Goal: Transaction & Acquisition: Book appointment/travel/reservation

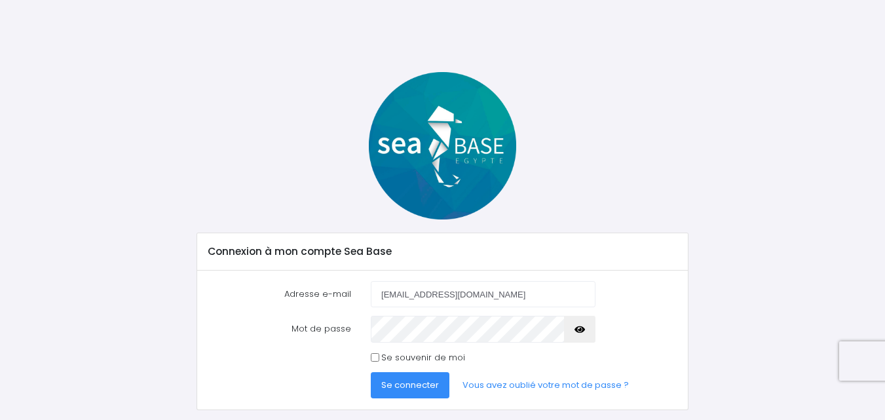
type input "[EMAIL_ADDRESS][DOMAIN_NAME]"
click at [413, 386] on span "Se connecter" at bounding box center [410, 385] width 58 height 12
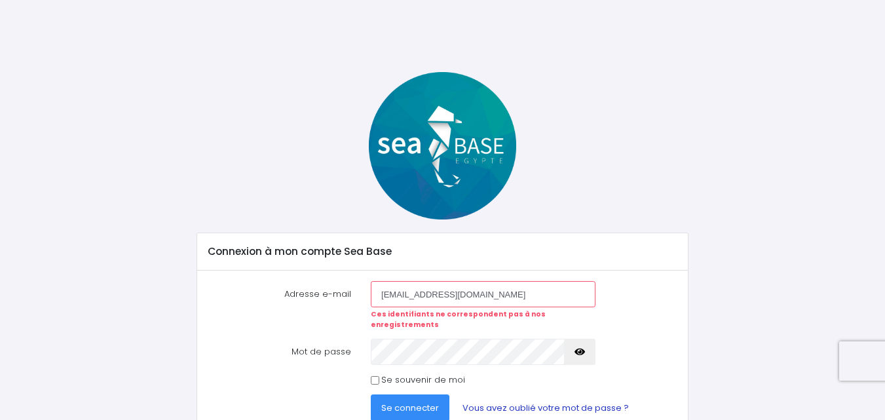
click at [567, 400] on link "Vous avez oublié votre mot de passe ?" at bounding box center [545, 407] width 187 height 26
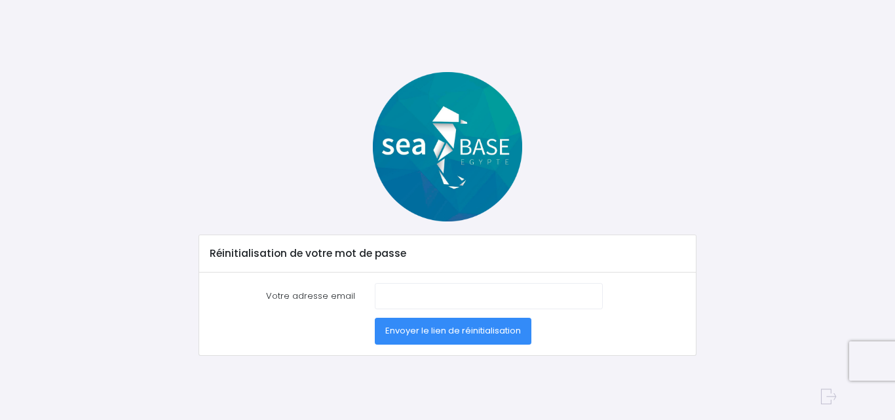
click at [458, 331] on span "Envoyer le lien de réinitialisation" at bounding box center [453, 330] width 136 height 12
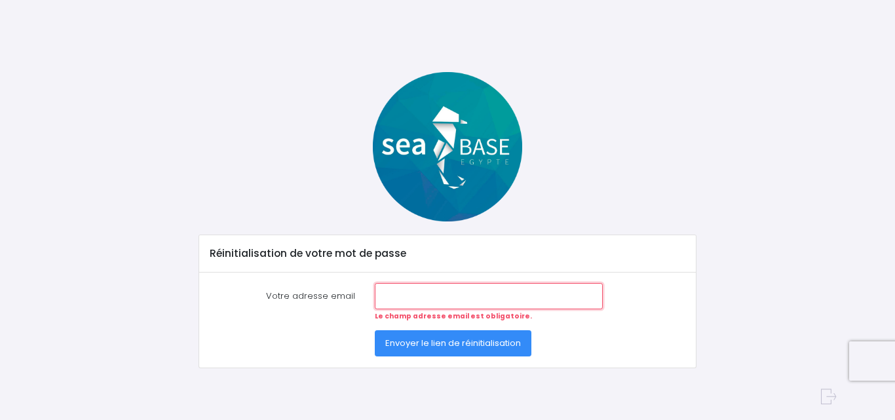
click at [442, 293] on input "Votre adresse email" at bounding box center [489, 296] width 228 height 26
type input "mariegfr@yahoo.fr"
click at [413, 345] on span "Envoyer le lien de réinitialisation" at bounding box center [453, 343] width 136 height 12
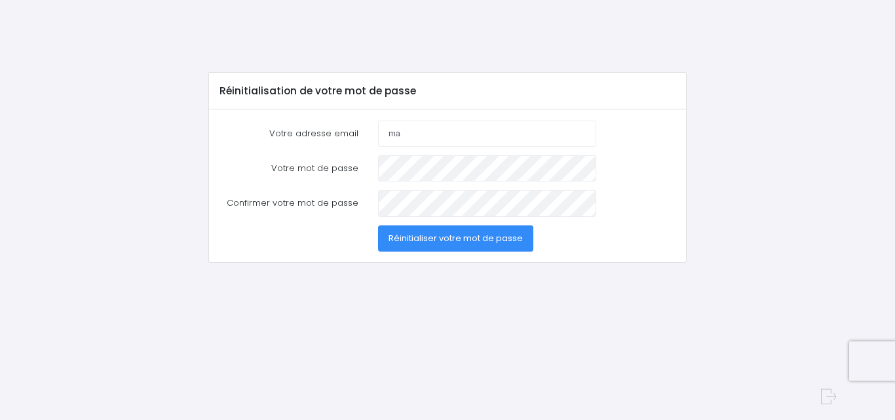
type input "[EMAIL_ADDRESS][DOMAIN_NAME]"
click at [432, 236] on span "Réinitialiser votre mot de passe" at bounding box center [455, 238] width 134 height 12
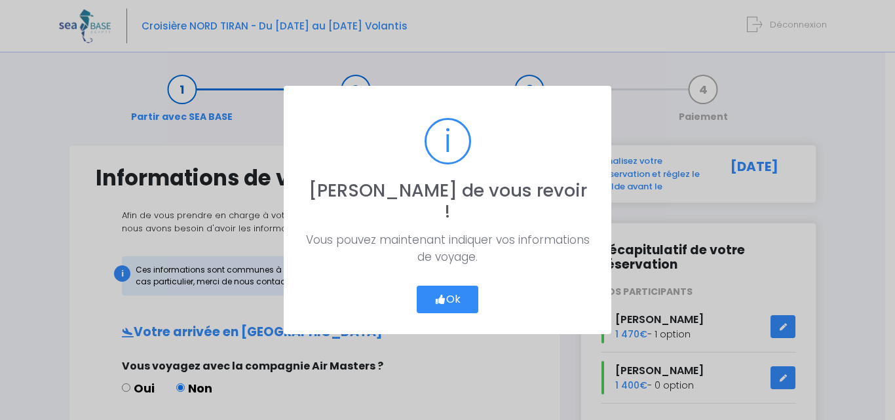
click at [459, 286] on button "Ok" at bounding box center [448, 300] width 62 height 28
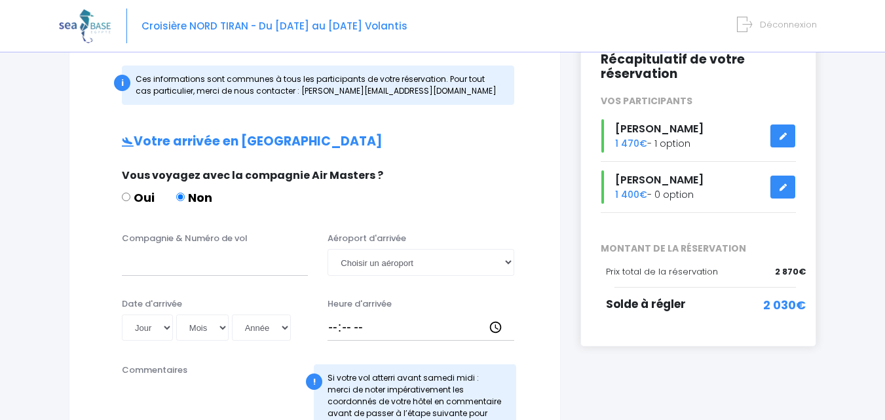
scroll to position [164, 0]
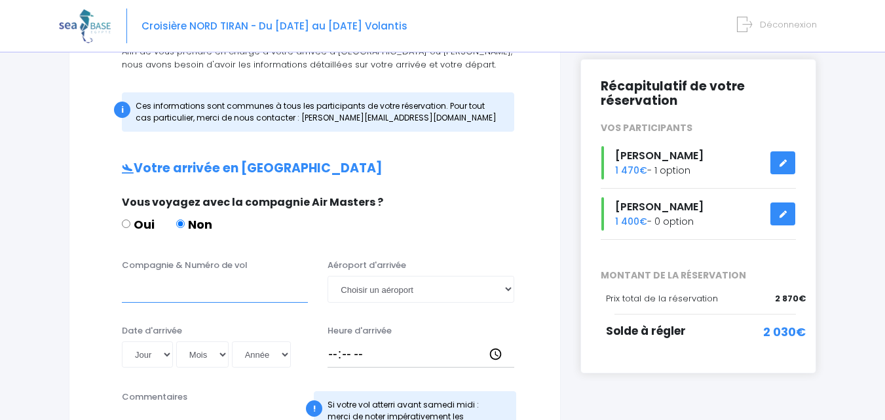
click at [189, 299] on input "Compagnie & Numéro de vol" at bounding box center [215, 289] width 186 height 26
type input "easyjet EJU4471"
click at [496, 291] on select "Choisir un aéroport Hurghada Marsa Alam" at bounding box center [420, 289] width 186 height 26
select select "Hurghada"
click at [327, 276] on select "Choisir un aéroport Hurghada Marsa Alam" at bounding box center [420, 289] width 186 height 26
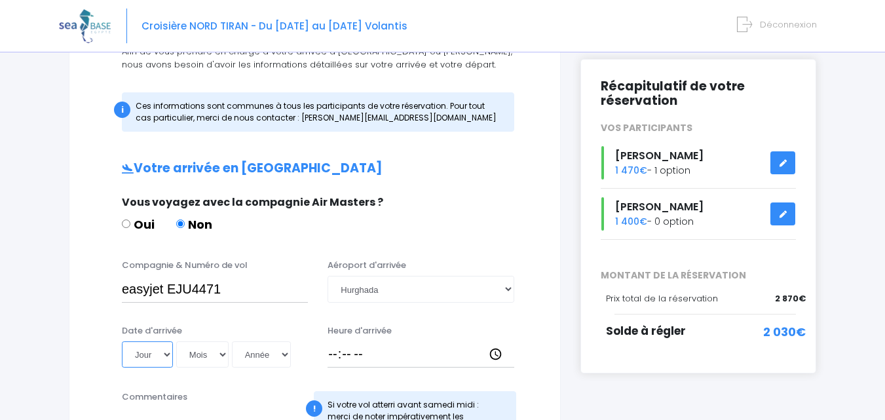
click at [158, 356] on select "Jour 01 02 03 04 05 06 07 08 09 10 11 12 13 14 15 16 17 18 19 20 21 22 23 24 25…" at bounding box center [147, 354] width 51 height 26
select select "04"
click at [122, 341] on select "Jour 01 02 03 04 05 06 07 08 09 10 11 12 13 14 15 16 17 18 19 20 21 22 23 24 25…" at bounding box center [147, 354] width 51 height 26
click at [215, 350] on select "Mois 01 02 03 04 05 06 07 08 09 10 11 12" at bounding box center [202, 354] width 52 height 26
select select "10"
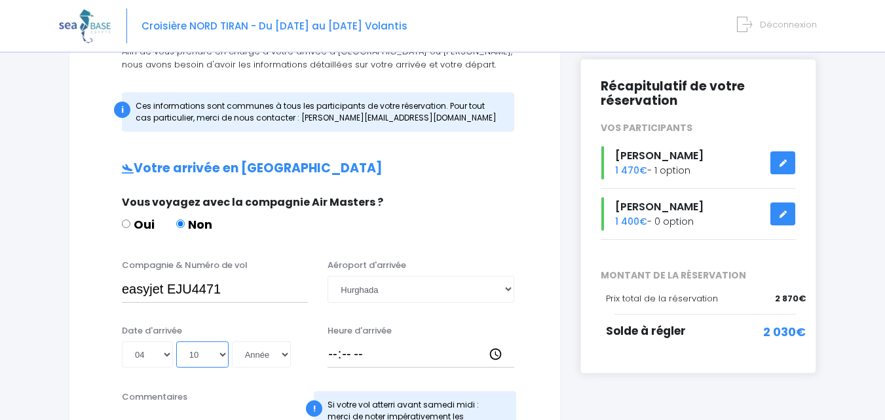
click at [176, 341] on select "Mois 01 02 03 04 05 06 07 08 09 10 11 12" at bounding box center [202, 354] width 52 height 26
click at [267, 354] on select "Année 2045 2044 2043 2042 2041 2040 2039 2038 2037 2036 2035 2034 2033 2032 203…" at bounding box center [261, 354] width 59 height 26
select select "2025"
click at [232, 341] on select "Année 2045 2044 2043 2042 2041 2040 2039 2038 2037 2036 2035 2034 2033 2032 203…" at bounding box center [261, 354] width 59 height 26
type input "2025-10-04"
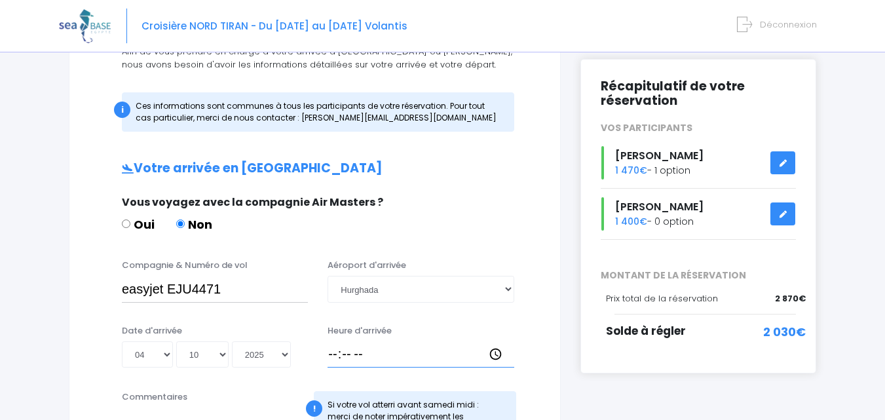
click at [331, 358] on input "Heure d'arrivée" at bounding box center [420, 354] width 186 height 26
type input "19:30"
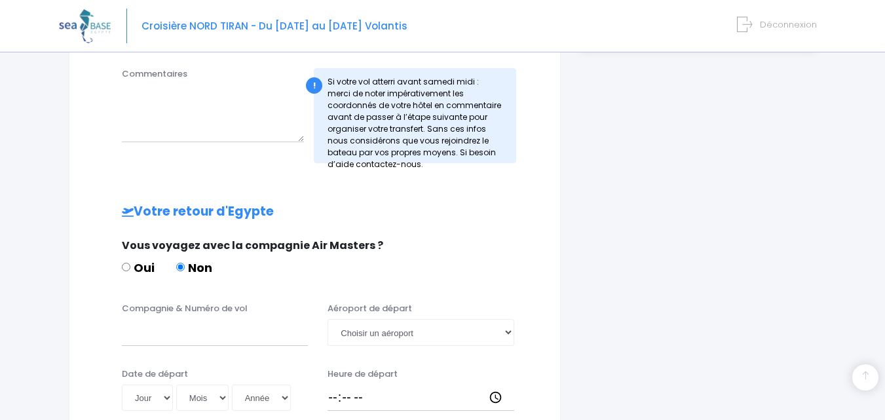
scroll to position [539, 0]
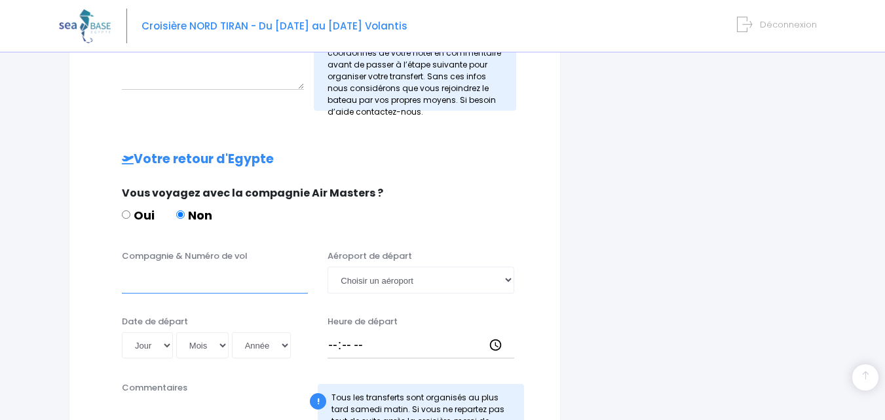
click at [172, 284] on input "Compagnie & Numéro de vol" at bounding box center [215, 280] width 186 height 26
type input "EASYJET EJU4472"
click at [159, 343] on select "Jour 01 02 03 04 05 06 07 08 09 10 11 12 13 14 15 16 17 18 19 20 21 22 23 24 25…" at bounding box center [147, 345] width 51 height 26
select select "11"
click at [122, 332] on select "Jour 01 02 03 04 05 06 07 08 09 10 11 12 13 14 15 16 17 18 19 20 21 22 23 24 25…" at bounding box center [147, 345] width 51 height 26
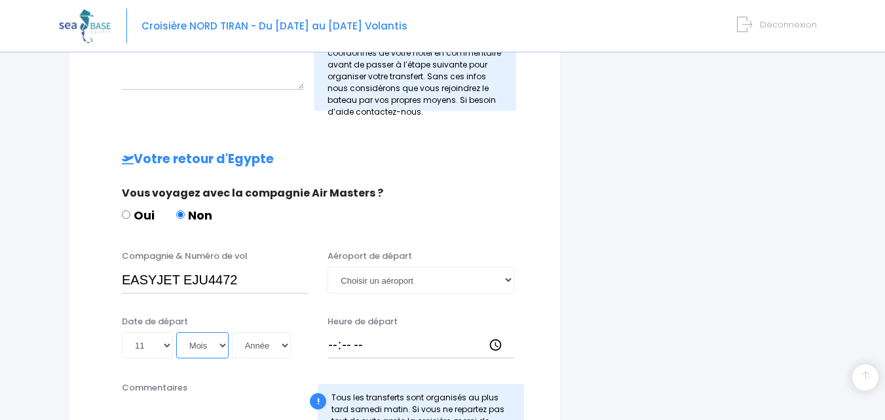
click at [213, 343] on select "Mois 01 02 03 04 05 06 07 08 09 10 11 12" at bounding box center [202, 345] width 52 height 26
select select "10"
click at [176, 332] on select "Mois 01 02 03 04 05 06 07 08 09 10 11 12" at bounding box center [202, 345] width 52 height 26
click at [276, 348] on select "Année 2045 2044 2043 2042 2041 2040 2039 2038 2037 2036 2035 2034 2033 2032 203…" at bounding box center [261, 345] width 59 height 26
select select "2025"
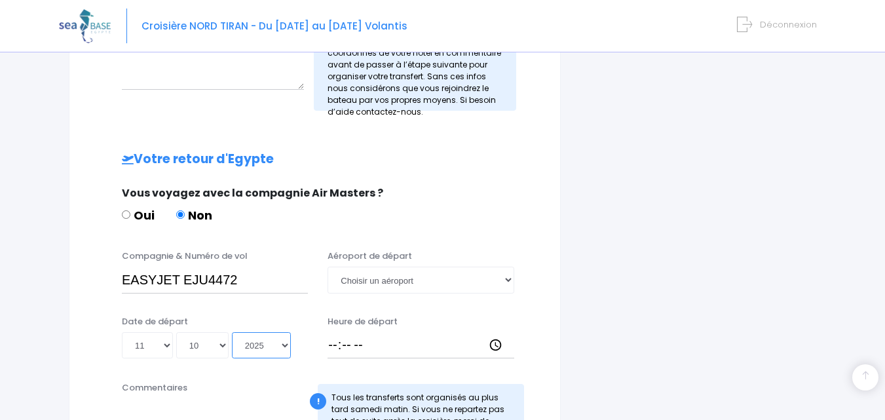
click at [232, 332] on select "Année 2045 2044 2043 2042 2041 2040 2039 2038 2037 2036 2035 2034 2033 2032 203…" at bounding box center [261, 345] width 59 height 26
type input "2025-10-11"
click at [387, 280] on select "Choisir un aéroport Hurghada Marsa Alam" at bounding box center [420, 280] width 186 height 26
select select "Hurghada"
click at [327, 267] on select "Choisir un aéroport Hurghada Marsa Alam" at bounding box center [420, 280] width 186 height 26
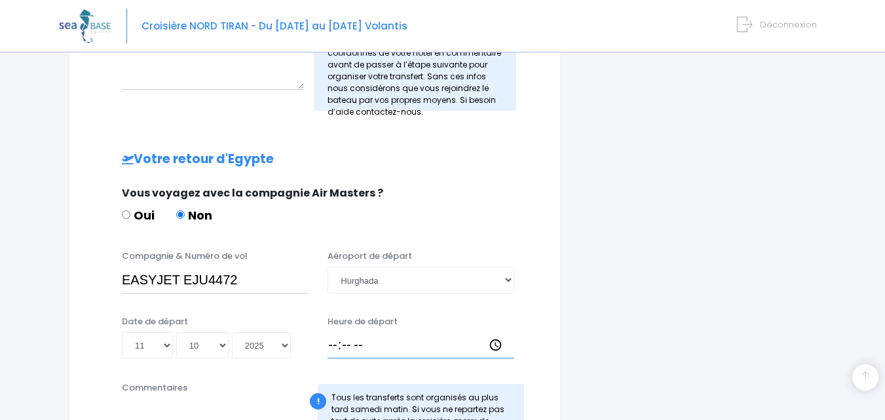
click at [329, 344] on input "Heure de départ" at bounding box center [420, 345] width 186 height 26
type input "20:15"
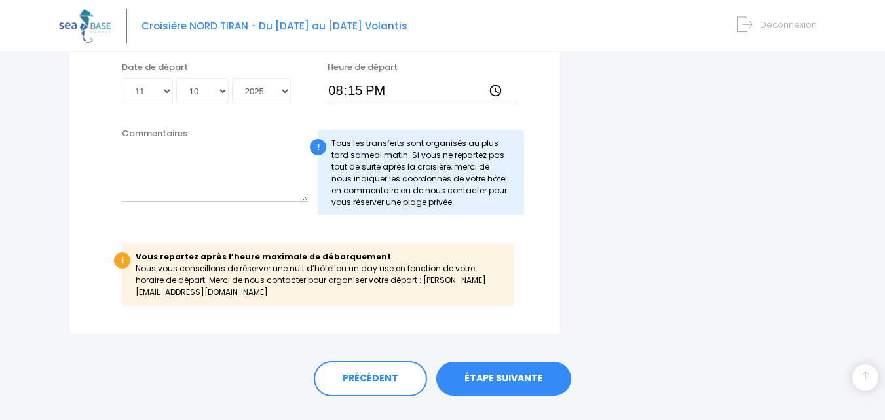
scroll to position [810, 0]
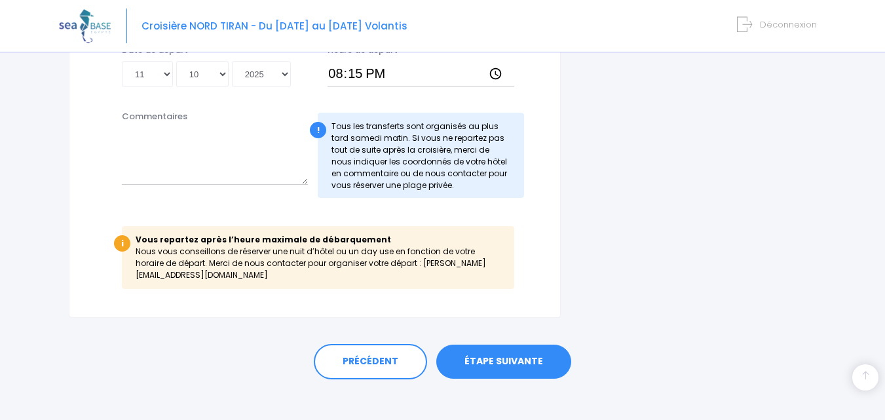
click at [512, 346] on link "ÉTAPE SUIVANTE" at bounding box center [503, 361] width 135 height 34
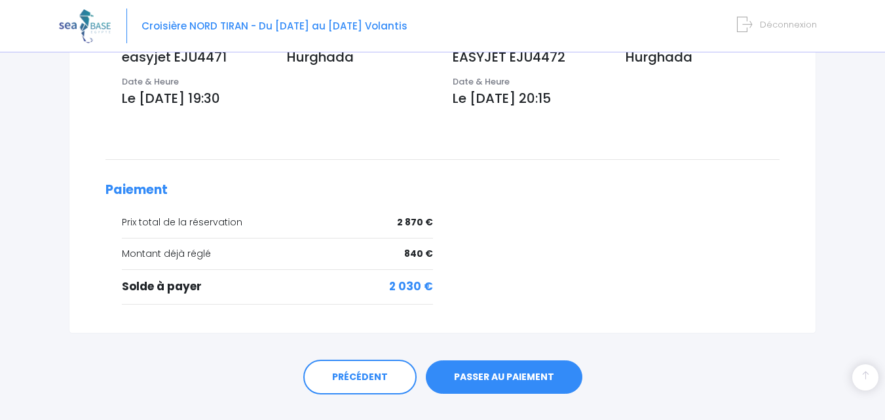
scroll to position [536, 0]
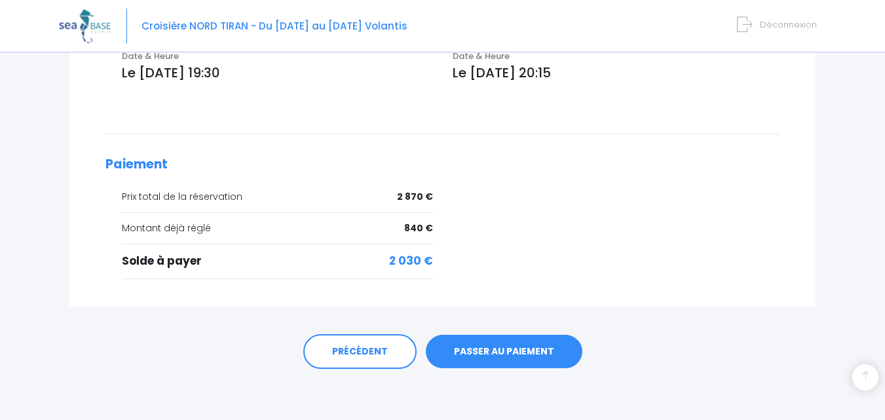
click at [513, 352] on link "PASSER AU PAIEMENT" at bounding box center [504, 352] width 157 height 34
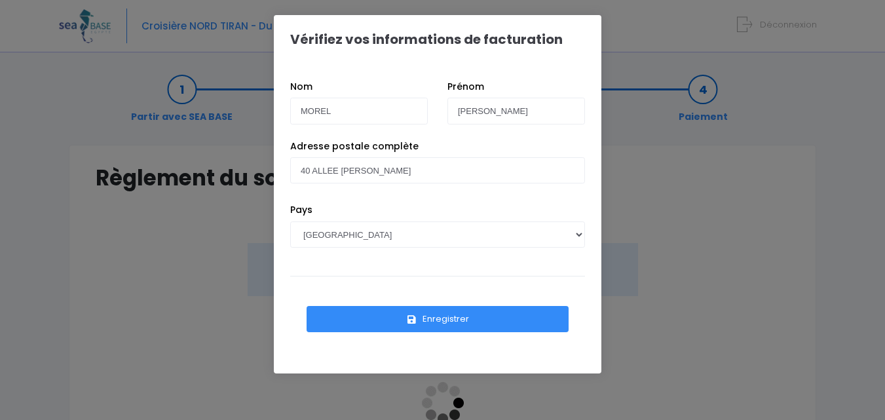
click at [456, 320] on button "Enregistrer" at bounding box center [438, 319] width 262 height 26
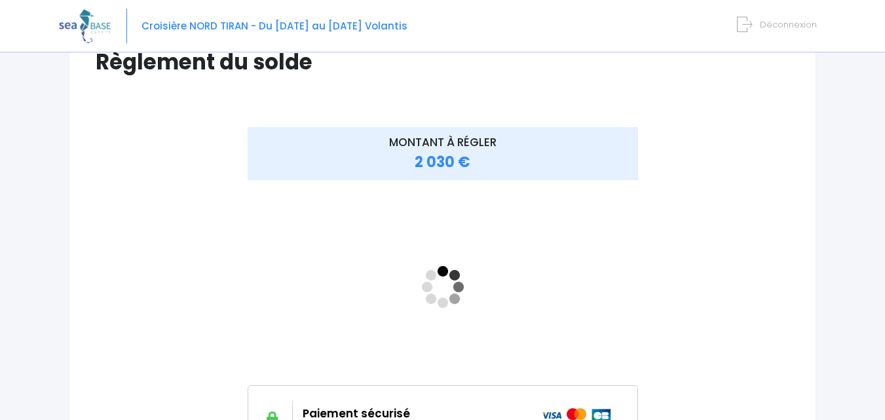
scroll to position [127, 0]
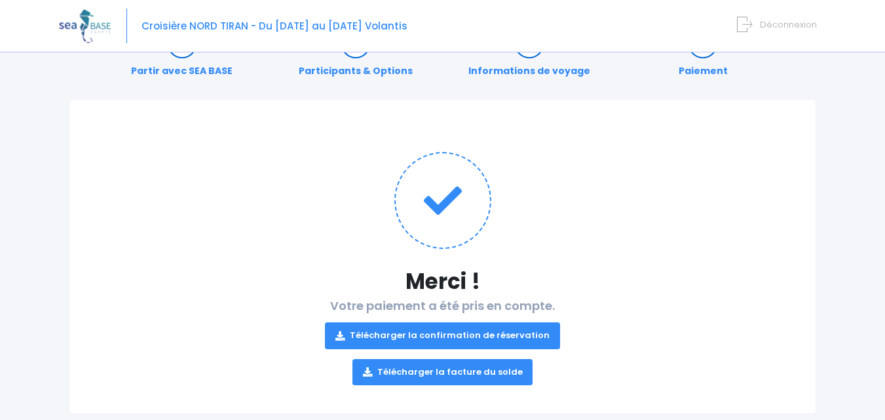
scroll to position [73, 0]
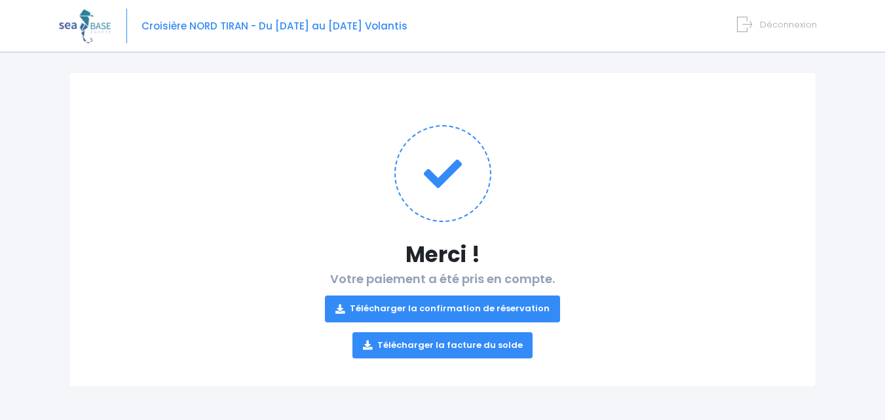
click at [426, 308] on link "Télécharger la confirmation de réservation" at bounding box center [442, 308] width 235 height 26
click at [438, 349] on link "Télécharger la facture du solde" at bounding box center [442, 345] width 181 height 26
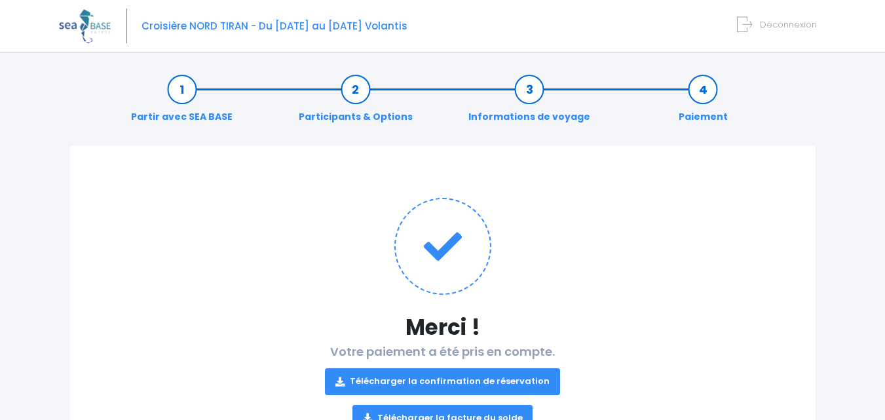
click at [776, 22] on span "Déconnexion" at bounding box center [788, 24] width 57 height 12
